Goal: Task Accomplishment & Management: Complete application form

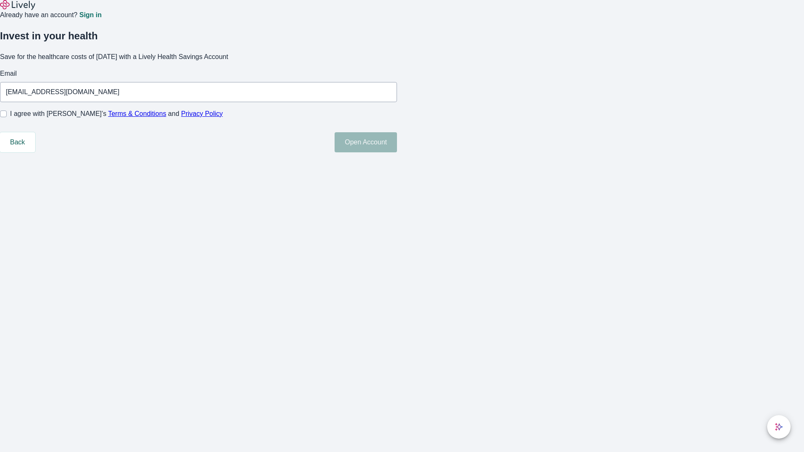
click at [7, 117] on input "I agree with Lively’s Terms & Conditions and Privacy Policy" at bounding box center [3, 114] width 7 height 7
checkbox input "true"
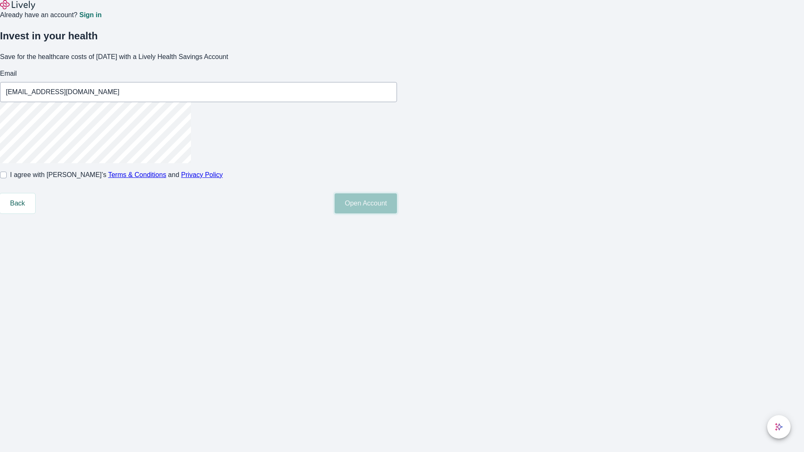
click at [397, 214] on button "Open Account" at bounding box center [366, 203] width 62 height 20
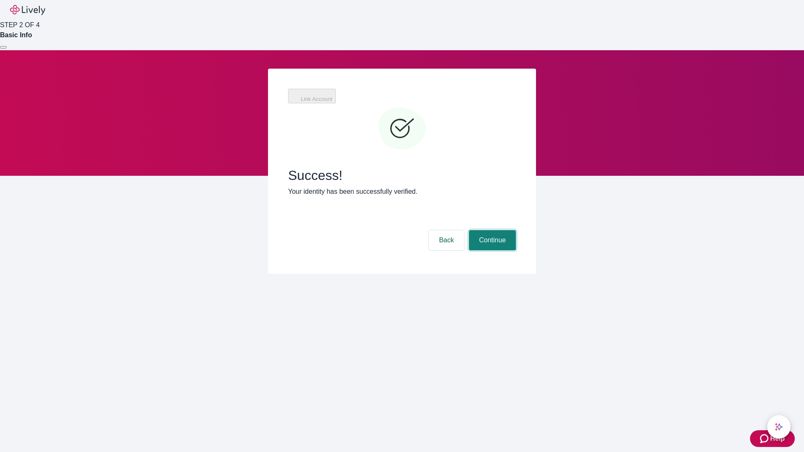
click at [491, 230] on button "Continue" at bounding box center [492, 240] width 47 height 20
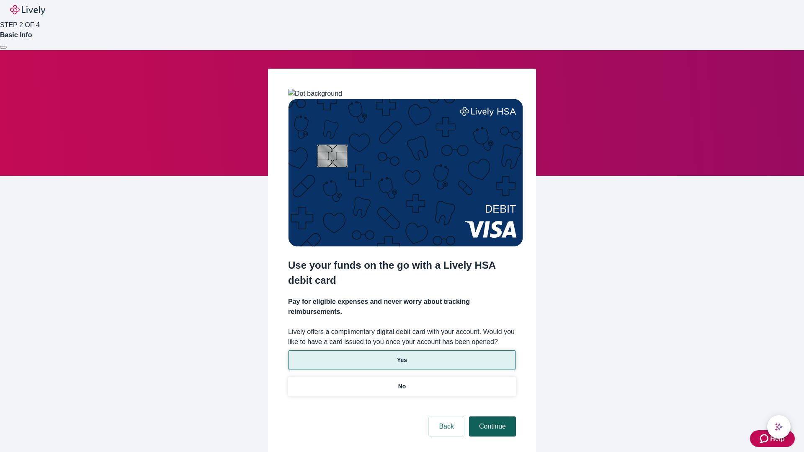
click at [402, 356] on p "Yes" at bounding box center [402, 360] width 10 height 9
click at [491, 417] on button "Continue" at bounding box center [492, 427] width 47 height 20
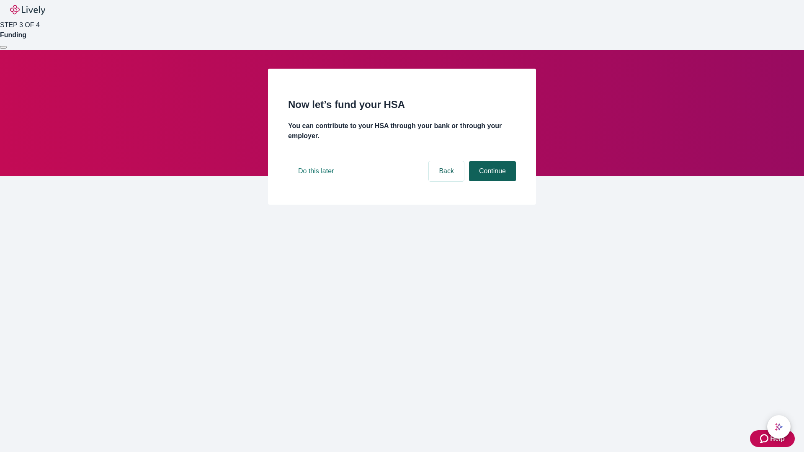
click at [491, 181] on button "Continue" at bounding box center [492, 171] width 47 height 20
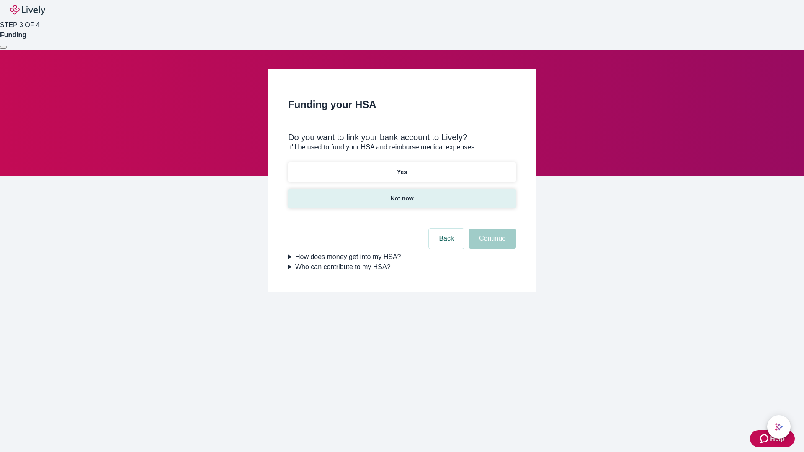
click at [402, 194] on p "Not now" at bounding box center [401, 198] width 23 height 9
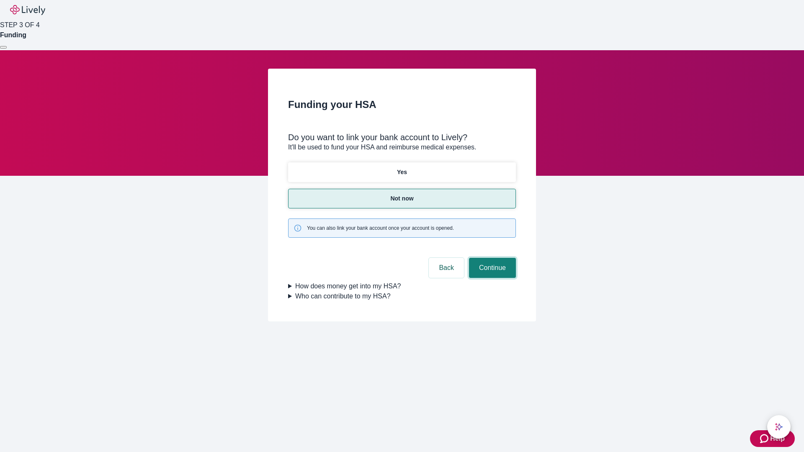
click at [491, 258] on button "Continue" at bounding box center [492, 268] width 47 height 20
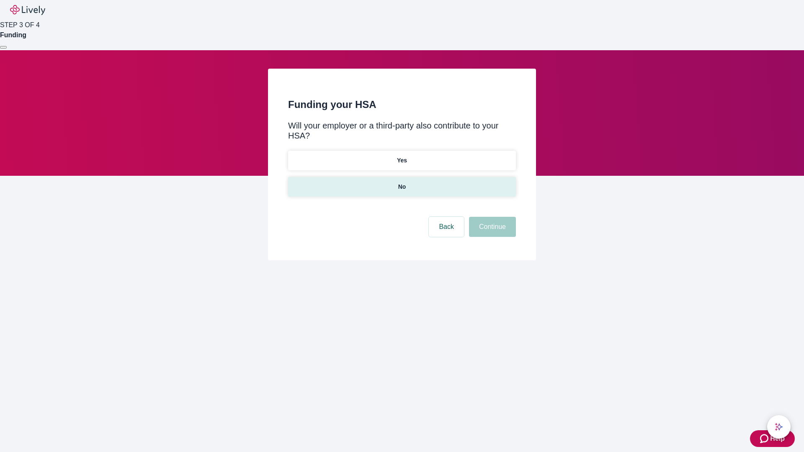
click at [402, 183] on p "No" at bounding box center [402, 187] width 8 height 9
click at [491, 217] on button "Continue" at bounding box center [492, 227] width 47 height 20
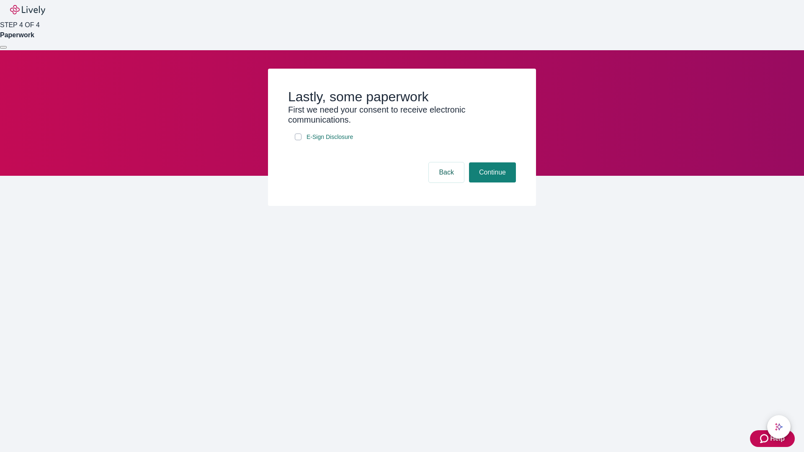
click at [298, 140] on input "E-Sign Disclosure" at bounding box center [298, 137] width 7 height 7
checkbox input "true"
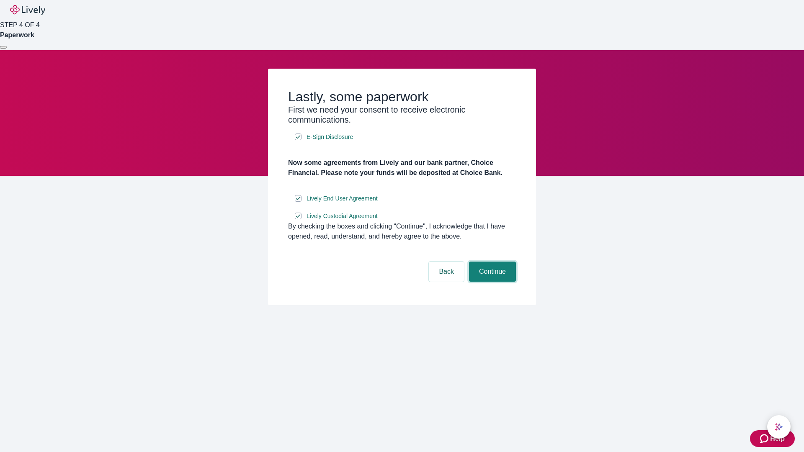
click at [491, 282] on button "Continue" at bounding box center [492, 272] width 47 height 20
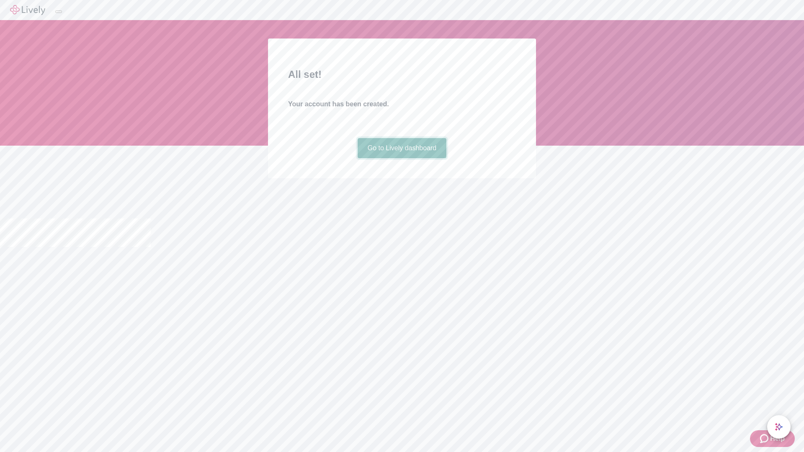
click at [402, 158] on link "Go to Lively dashboard" at bounding box center [402, 148] width 89 height 20
